Goal: Transaction & Acquisition: Purchase product/service

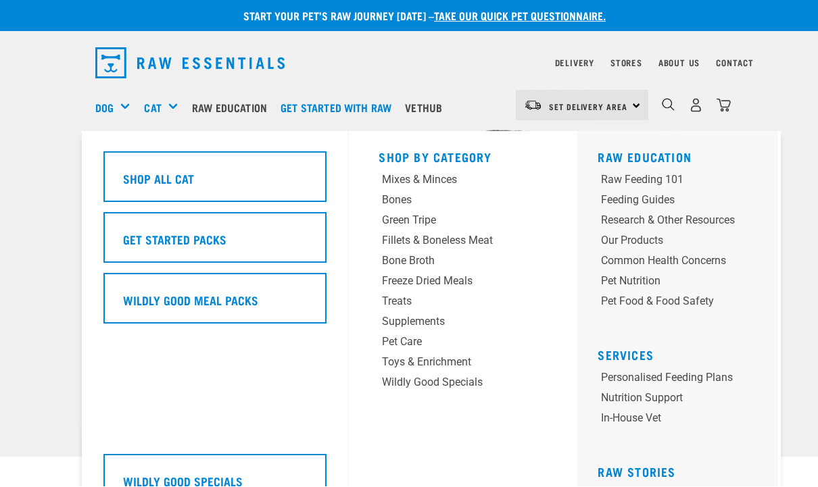
scroll to position [3, 0]
click at [170, 105] on div "Cat" at bounding box center [166, 107] width 44 height 54
click at [448, 178] on div "Mixes & Minces" at bounding box center [448, 180] width 133 height 16
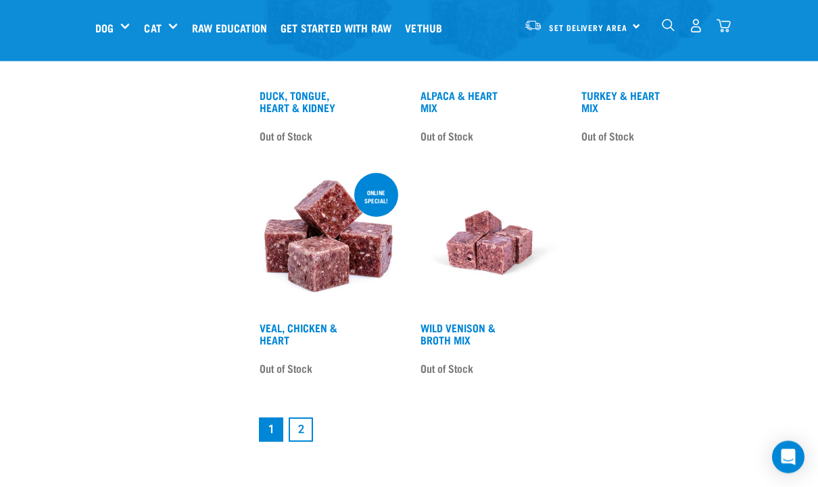
scroll to position [2370, 0]
click at [306, 441] on link "2" at bounding box center [301, 430] width 24 height 24
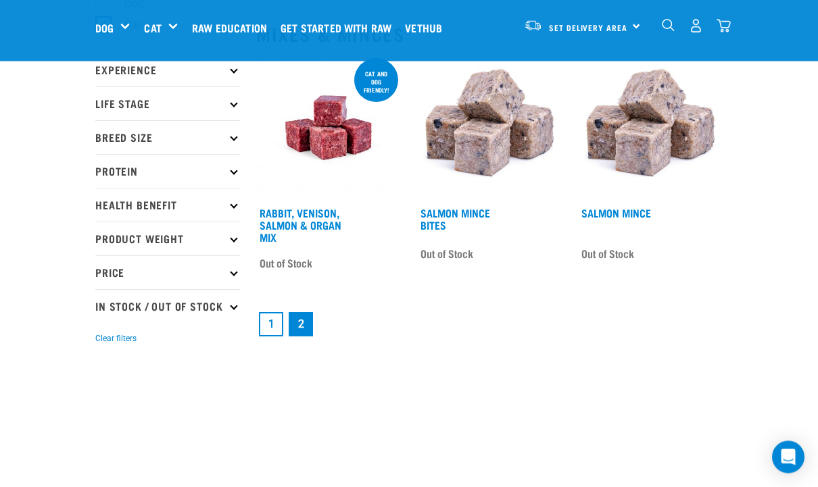
scroll to position [147, 0]
click at [275, 327] on link "1" at bounding box center [271, 324] width 24 height 24
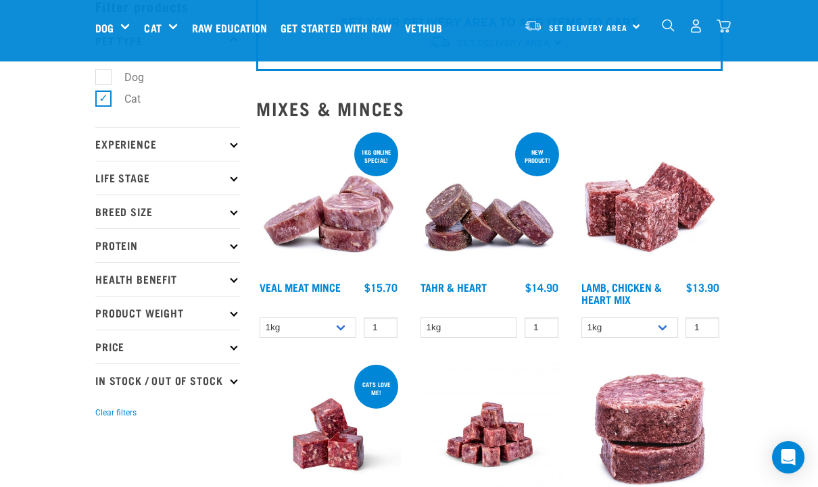
scroll to position [74, 0]
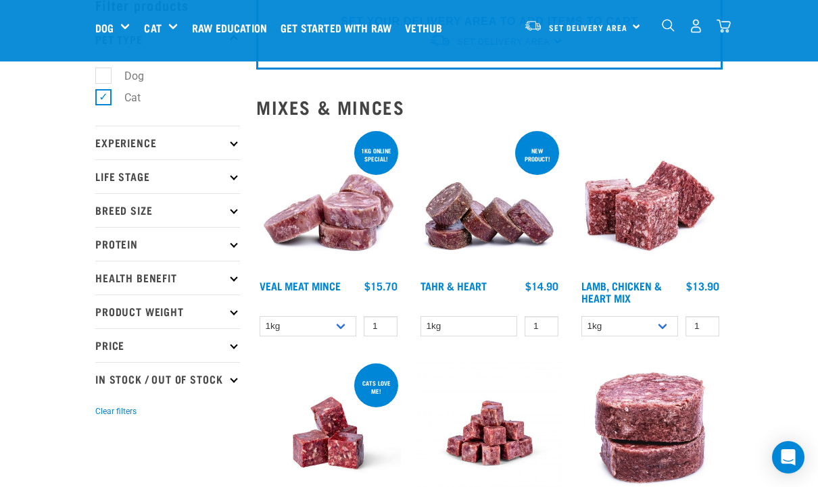
click at [360, 222] on img at bounding box center [328, 200] width 145 height 145
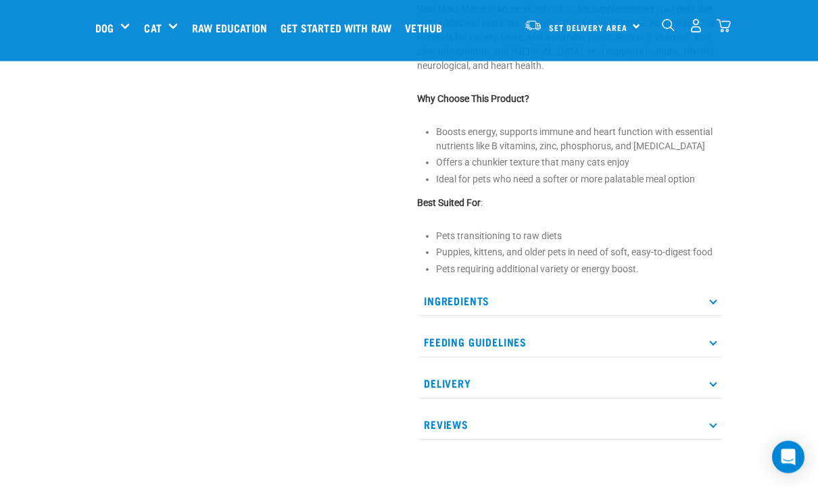
scroll to position [532, 0]
click at [713, 303] on p "Ingredients" at bounding box center [570, 301] width 306 height 30
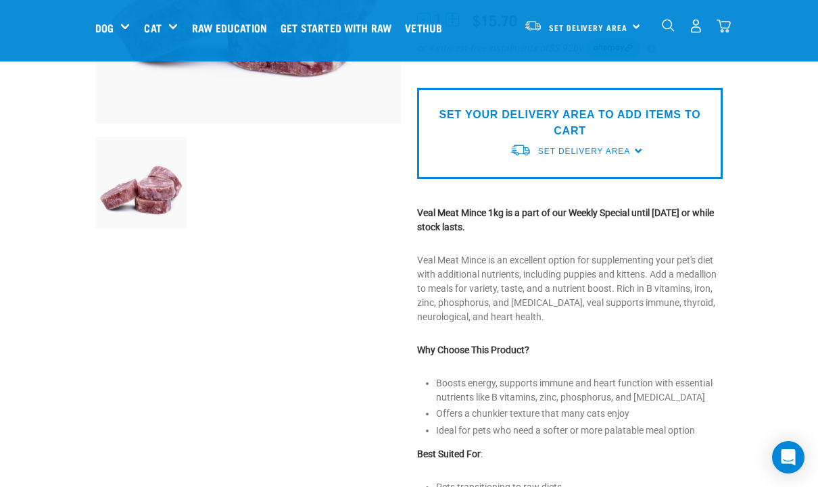
scroll to position [279, 0]
